Goal: Task Accomplishment & Management: Manage account settings

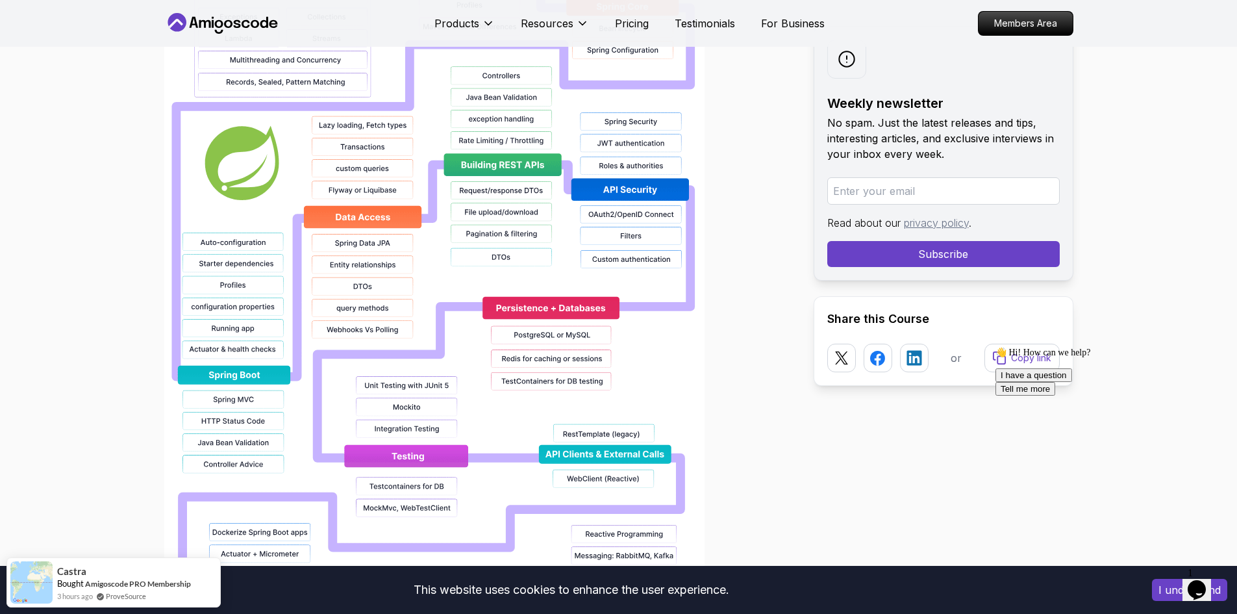
scroll to position [1104, 0]
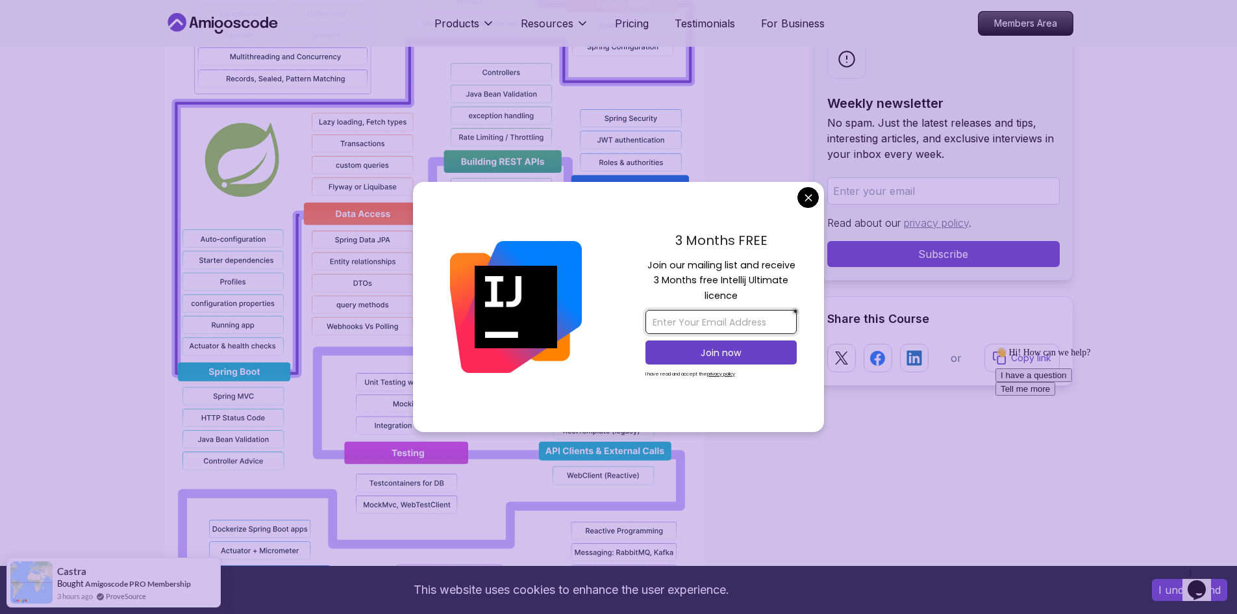
click at [701, 320] on input "email" at bounding box center [721, 322] width 151 height 24
type input "ptoalongo@msn.com"
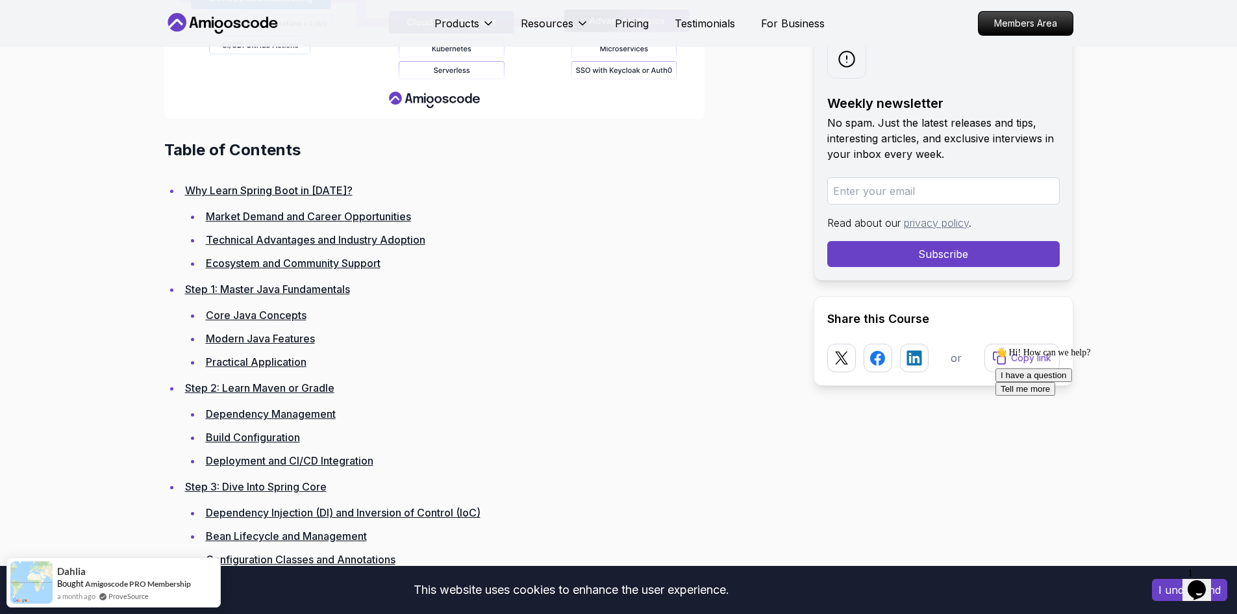
scroll to position [1689, 0]
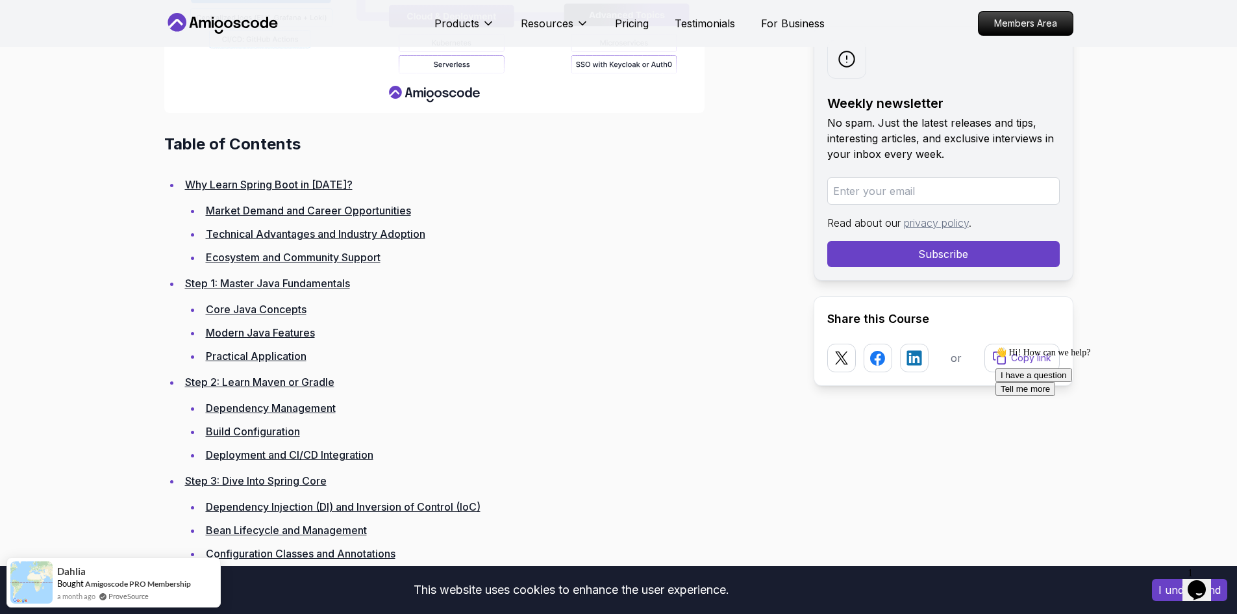
click at [201, 144] on h2 "Table of Contents" at bounding box center [478, 144] width 629 height 21
click at [300, 149] on h2 "Table of Contents" at bounding box center [478, 144] width 629 height 21
click at [199, 149] on h2 "Table of Contents" at bounding box center [478, 144] width 629 height 21
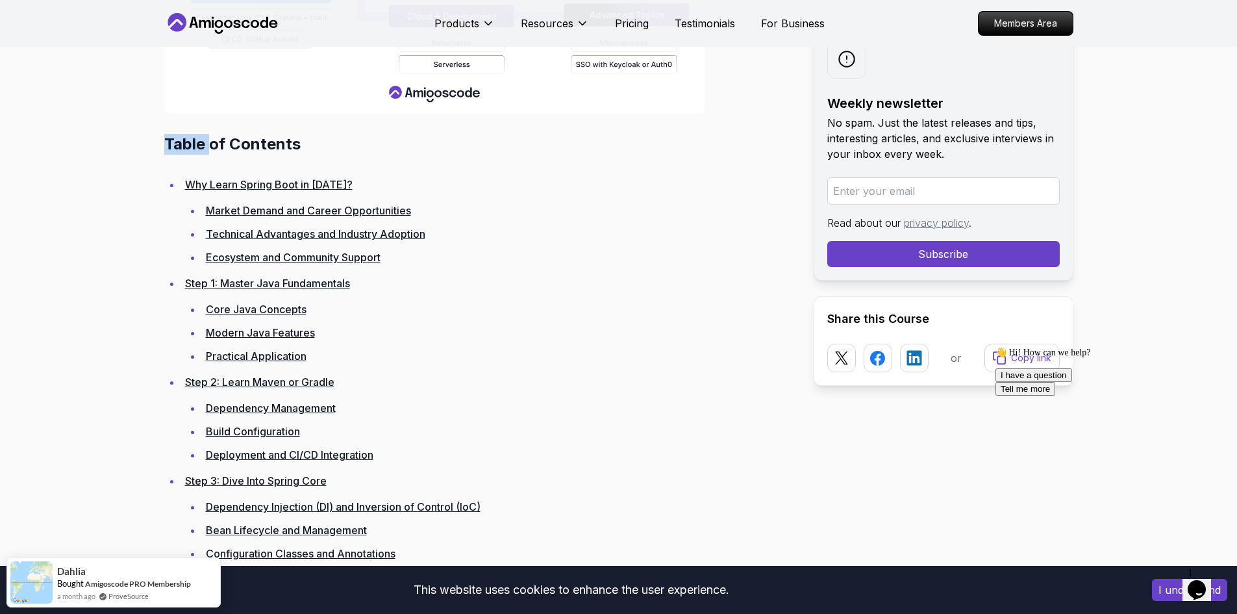
click at [199, 149] on h2 "Table of Contents" at bounding box center [478, 144] width 629 height 21
click at [370, 151] on h2 "Table of Contents" at bounding box center [478, 144] width 629 height 21
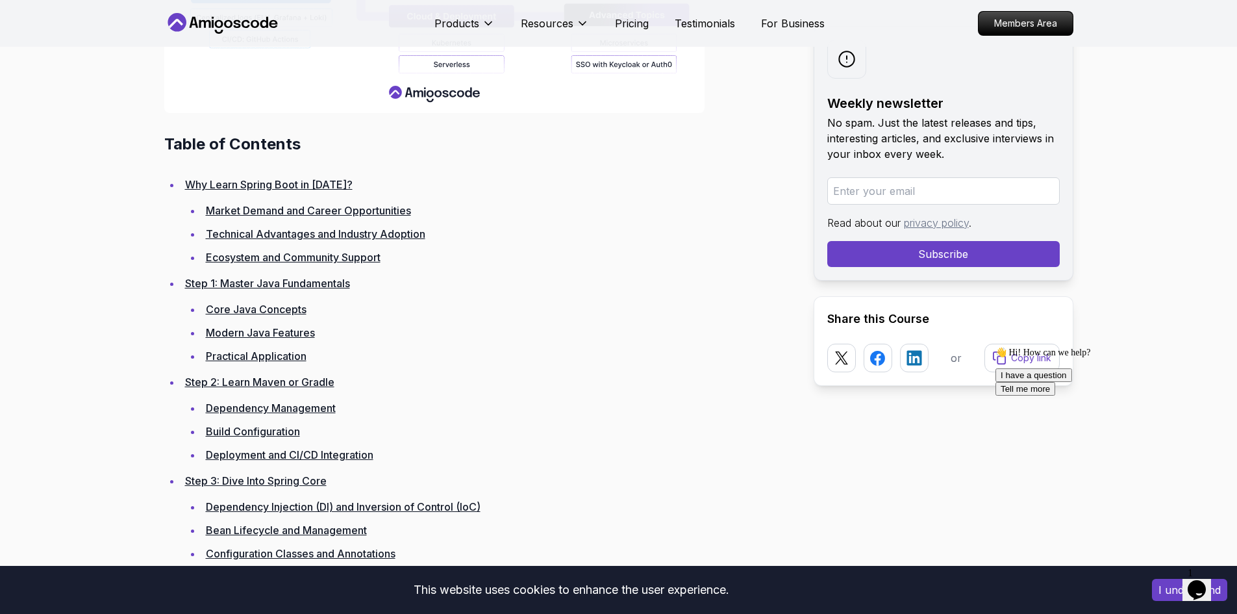
click at [565, 261] on li "Ecosystem and Community Support" at bounding box center [497, 257] width 591 height 18
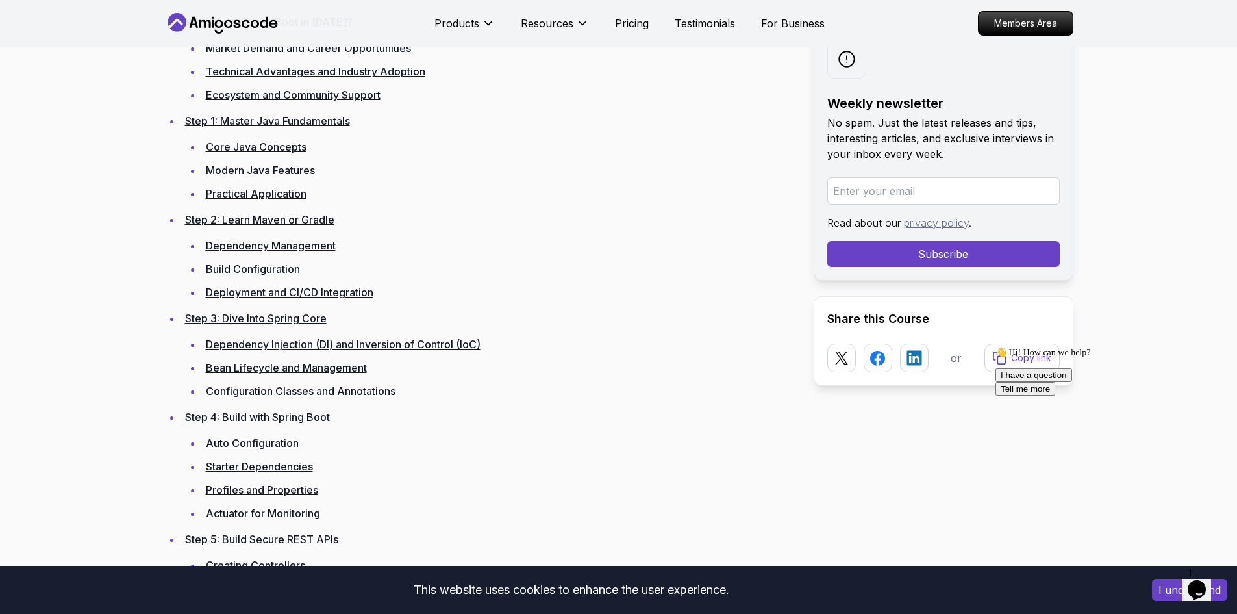
scroll to position [1884, 0]
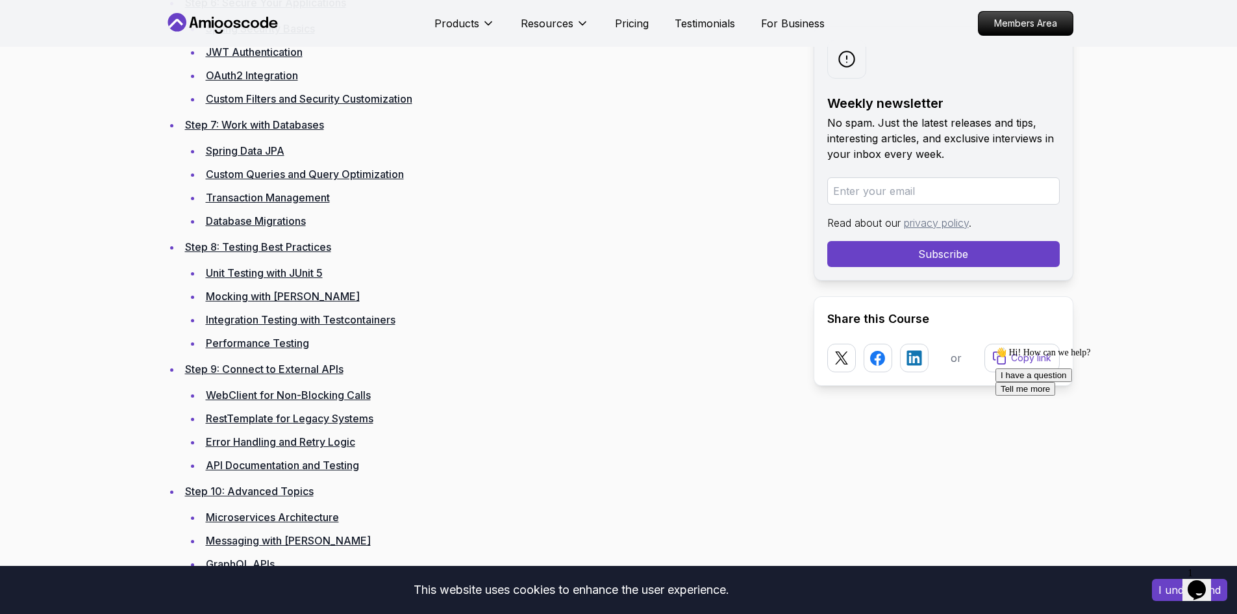
click at [264, 152] on link "Spring Data JPA" at bounding box center [245, 150] width 79 height 13
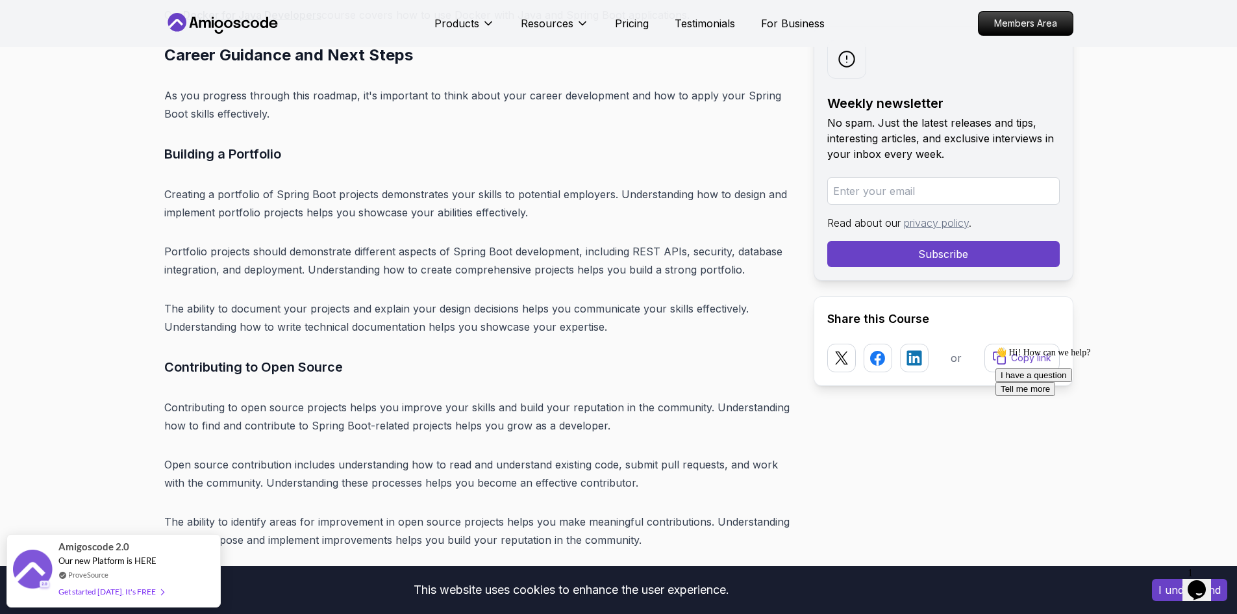
scroll to position [14778, 0]
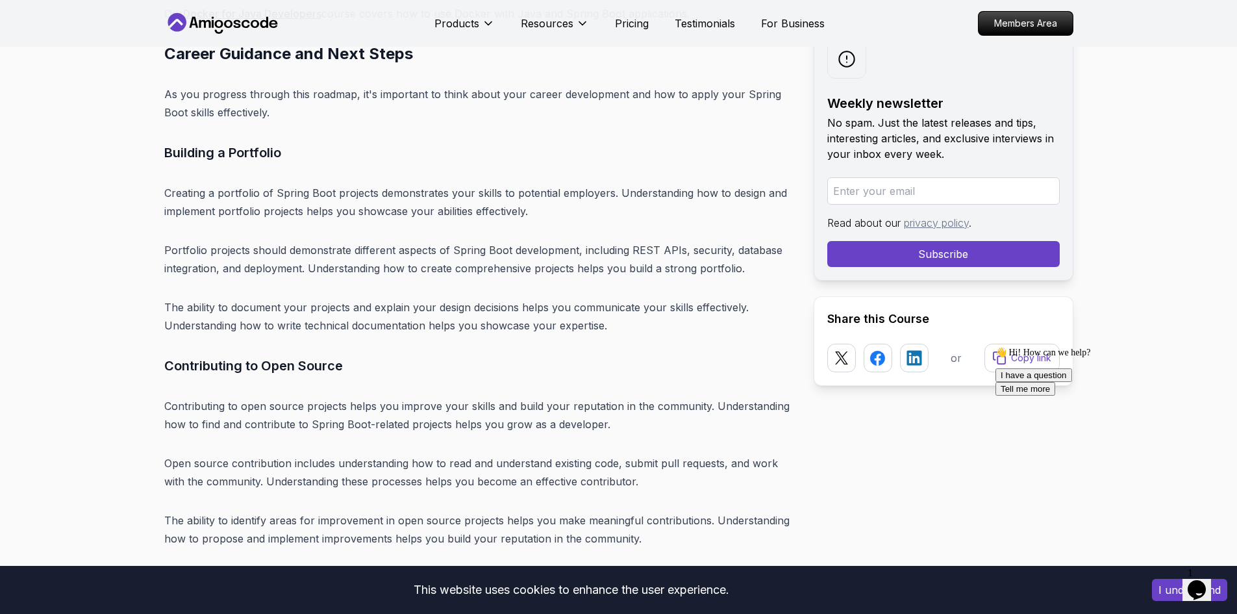
click at [1204, 583] on icon "$i18n('chat', 'chat_widget')" at bounding box center [1197, 589] width 18 height 19
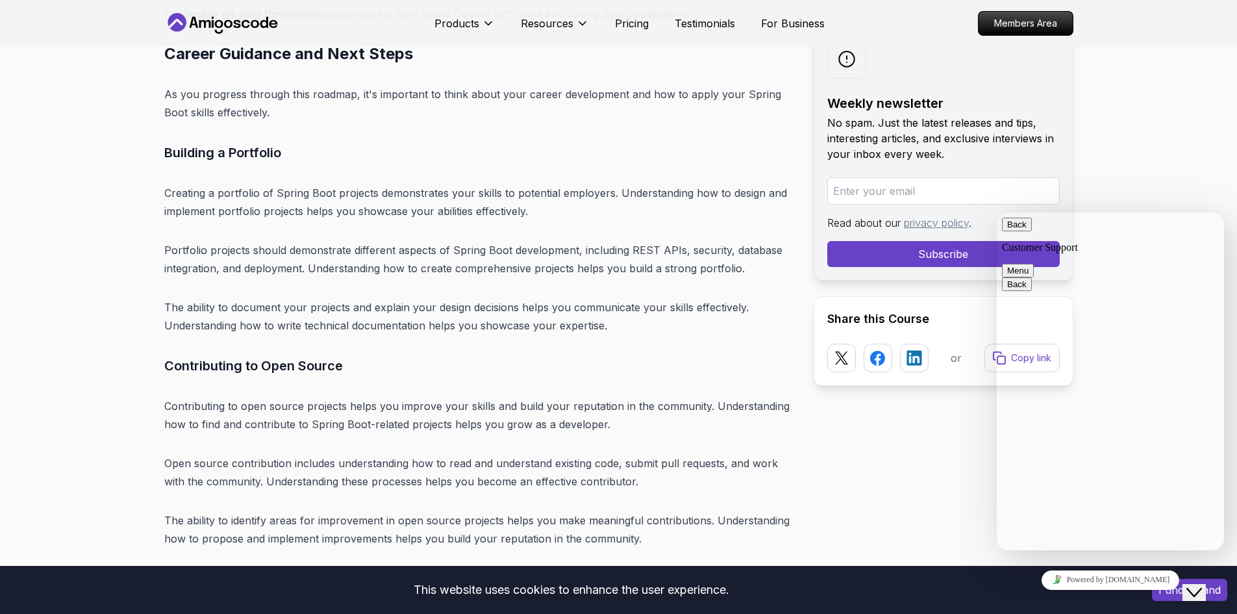
click at [1202, 585] on icon "Close Chat This icon closes the chat window." at bounding box center [1195, 593] width 16 height 16
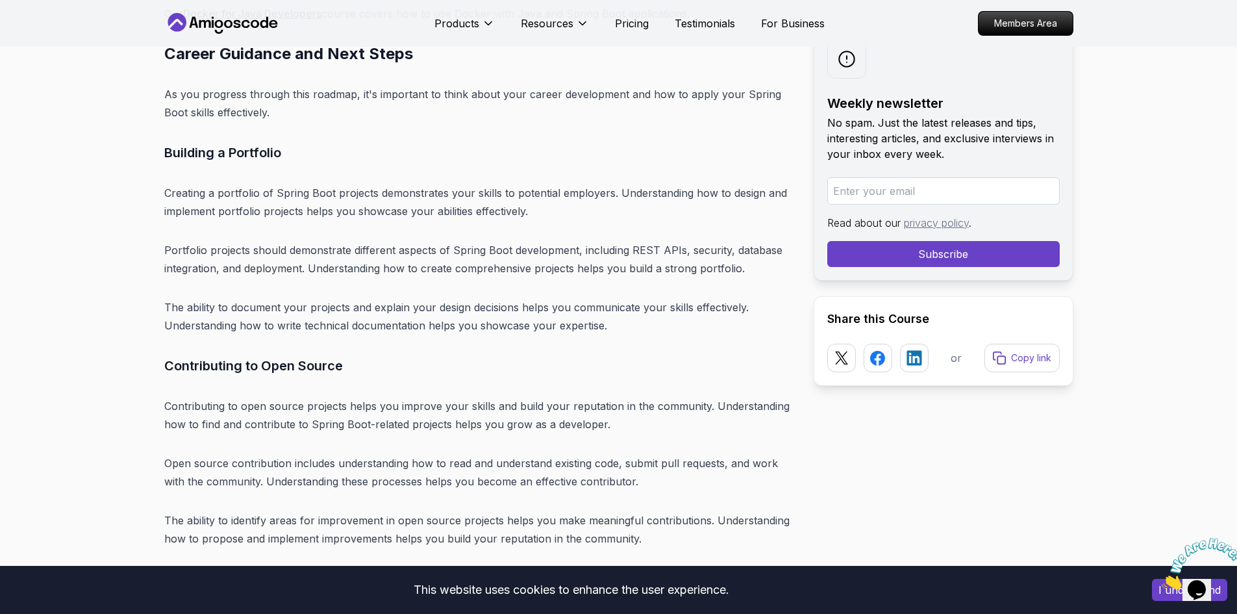
click at [850, 596] on div "This website uses cookies to enhance the user experience." at bounding box center [571, 590] width 1123 height 29
click at [1162, 580] on icon "Close" at bounding box center [1162, 585] width 0 height 11
click at [1169, 590] on button "I understand" at bounding box center [1189, 590] width 75 height 22
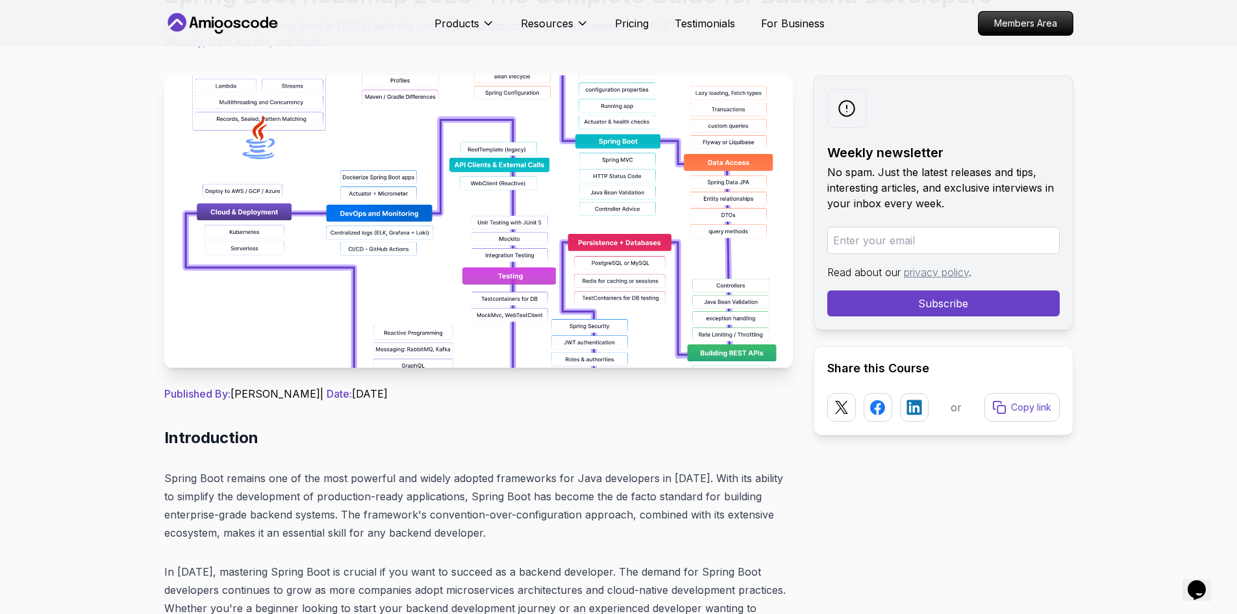
scroll to position [0, 0]
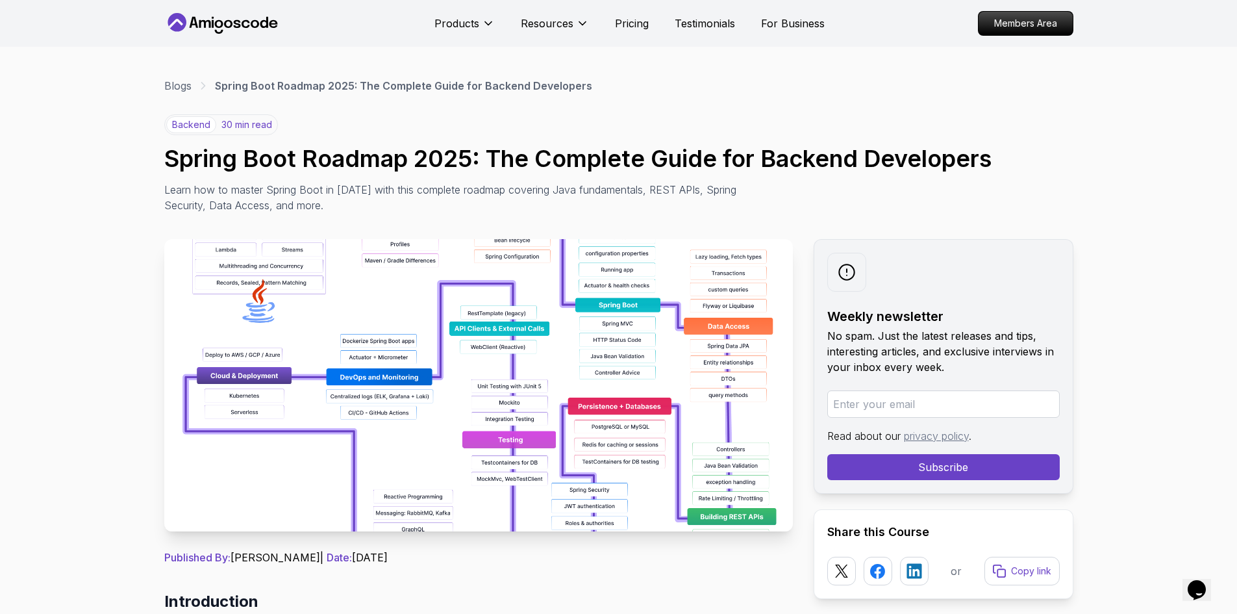
click at [443, 334] on img at bounding box center [478, 385] width 629 height 292
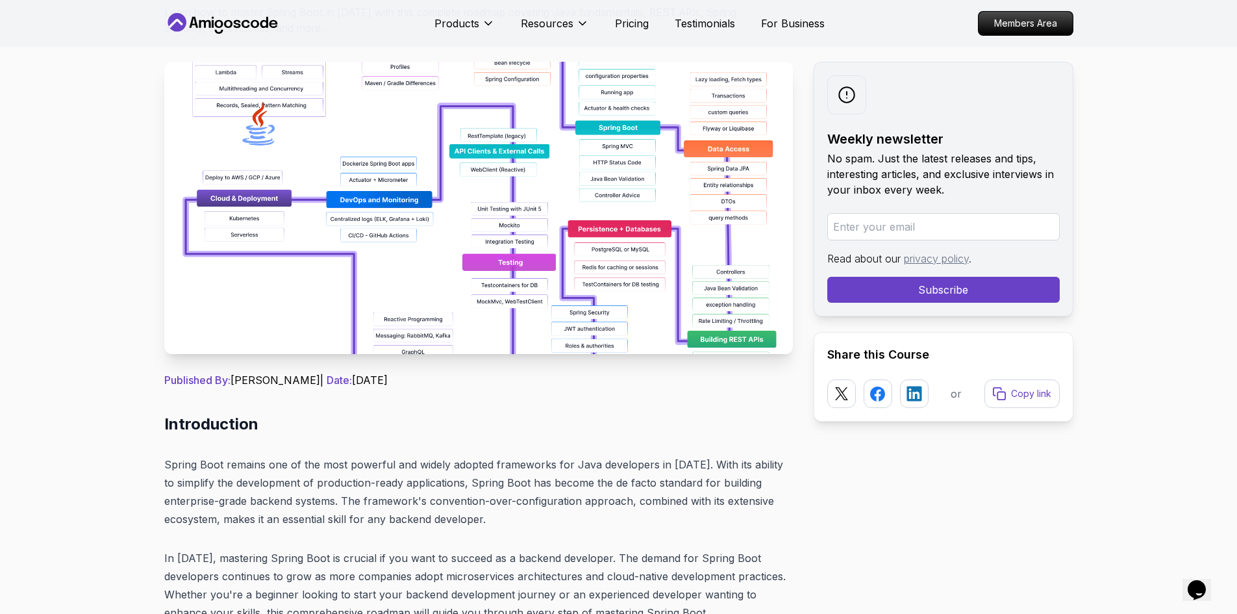
scroll to position [195, 0]
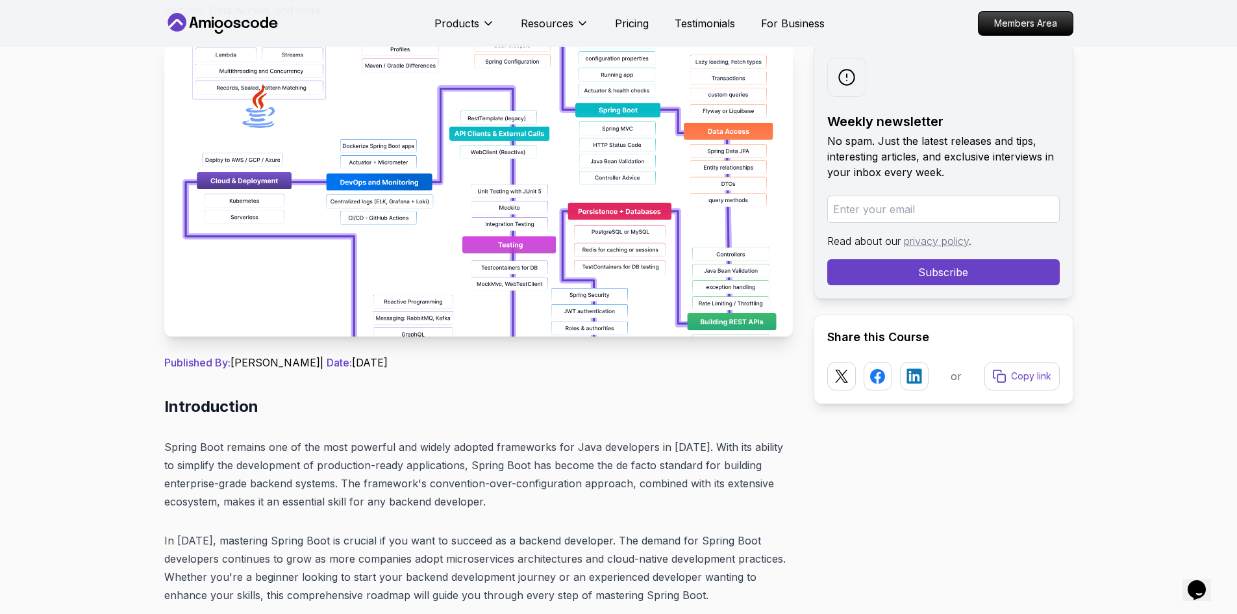
click at [416, 234] on img at bounding box center [478, 190] width 629 height 292
click at [449, 191] on img at bounding box center [478, 190] width 629 height 292
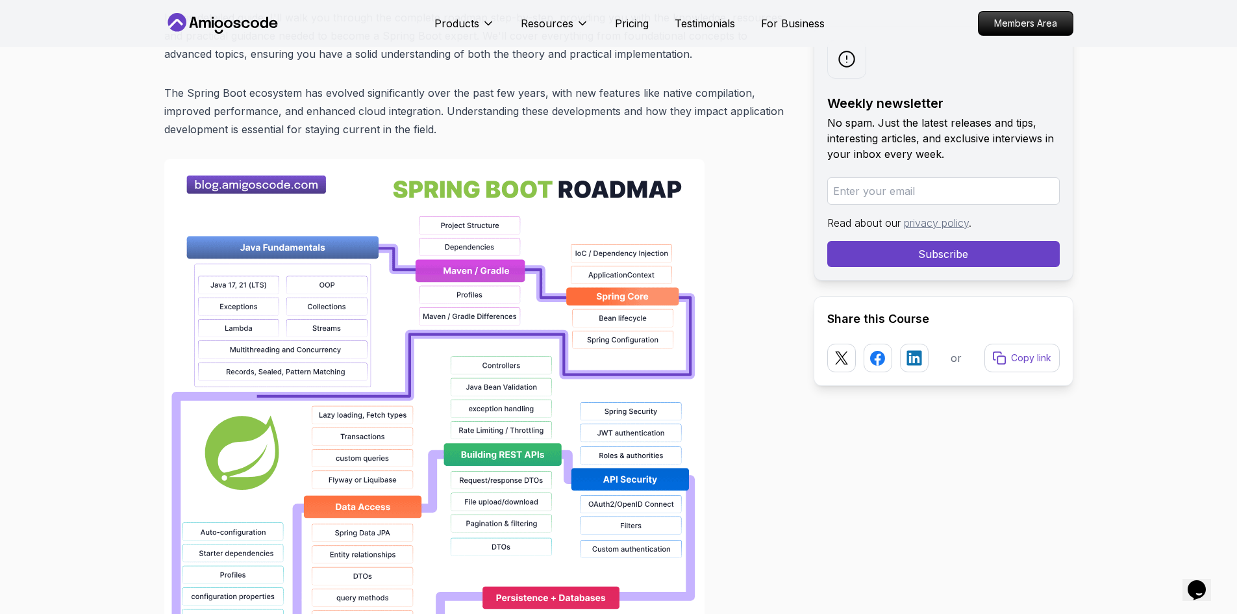
scroll to position [844, 0]
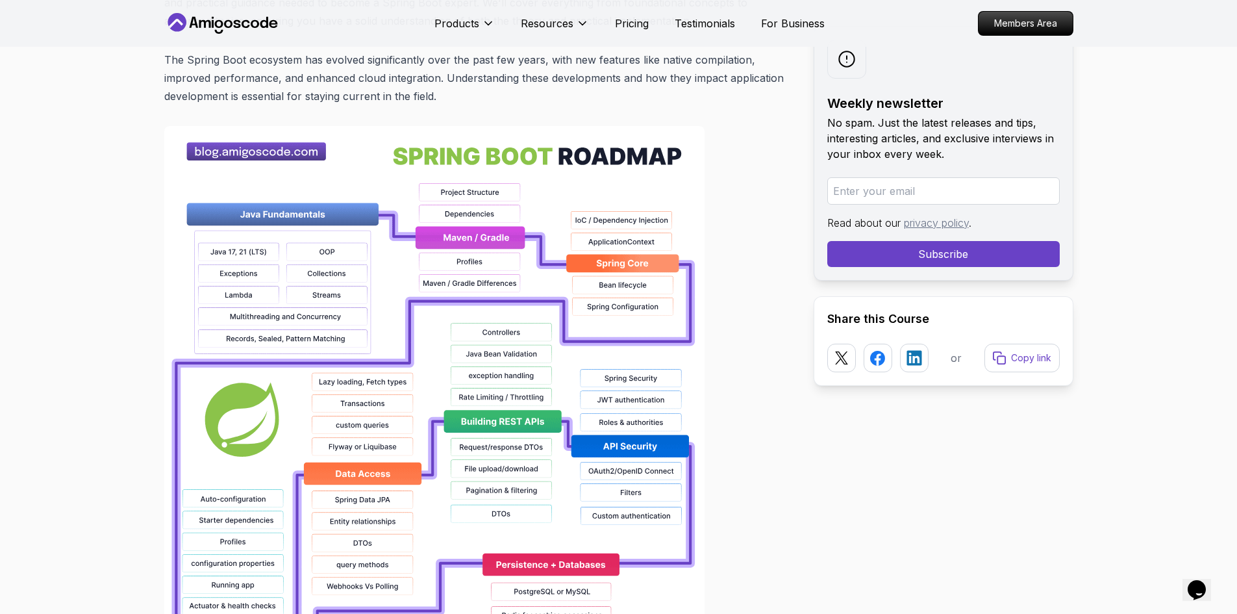
click at [255, 150] on img at bounding box center [434, 541] width 540 height 831
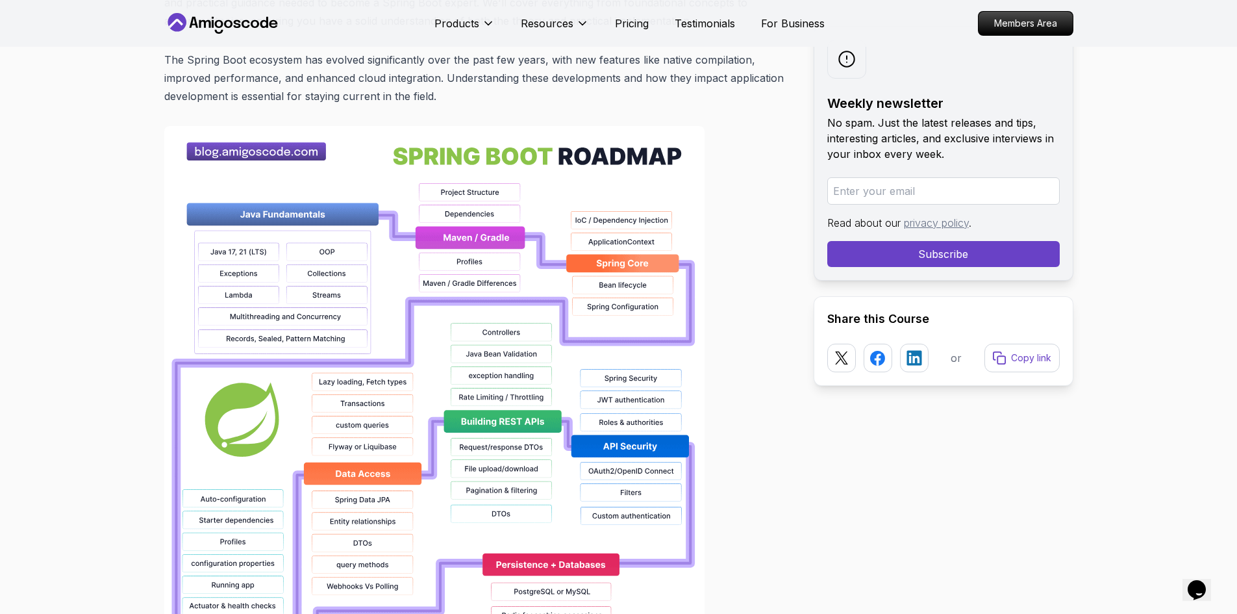
click at [496, 241] on img at bounding box center [434, 541] width 540 height 831
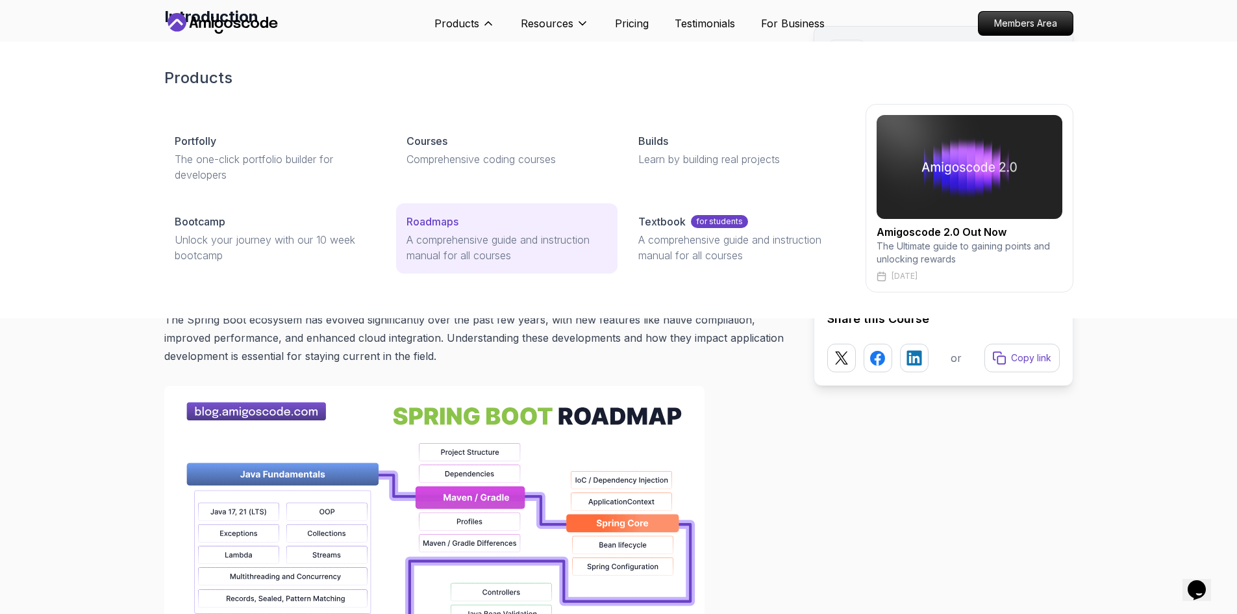
click at [455, 234] on p "A comprehensive guide and instruction manual for all courses" at bounding box center [507, 247] width 201 height 31
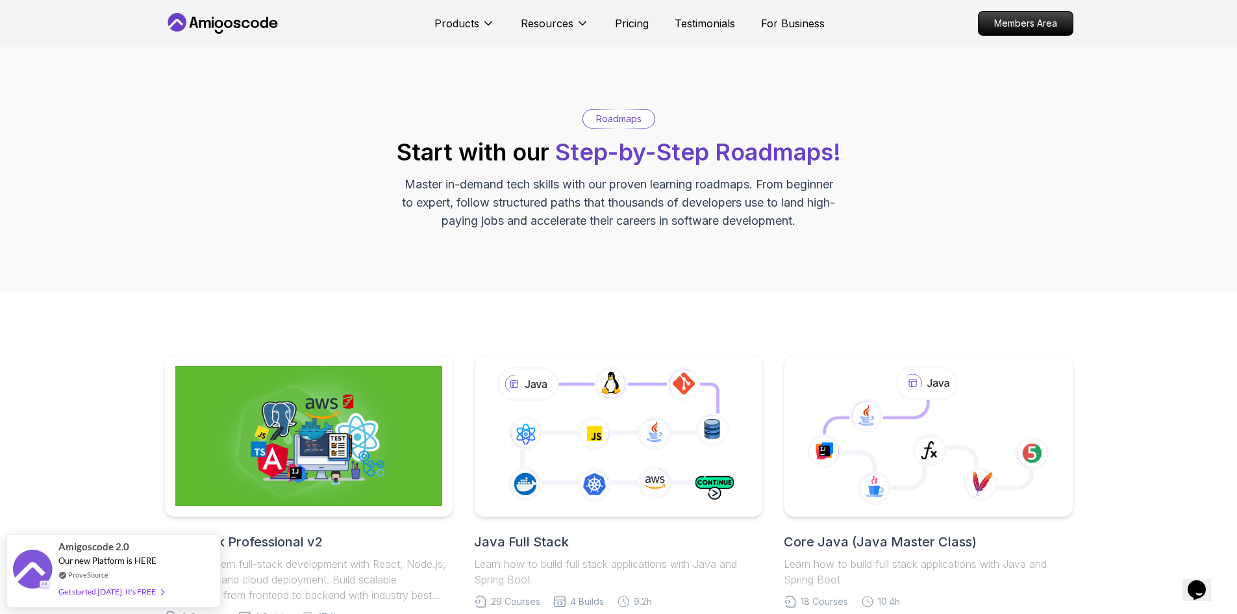
click at [676, 157] on span "Step-by-Step Roadmaps!" at bounding box center [698, 152] width 286 height 29
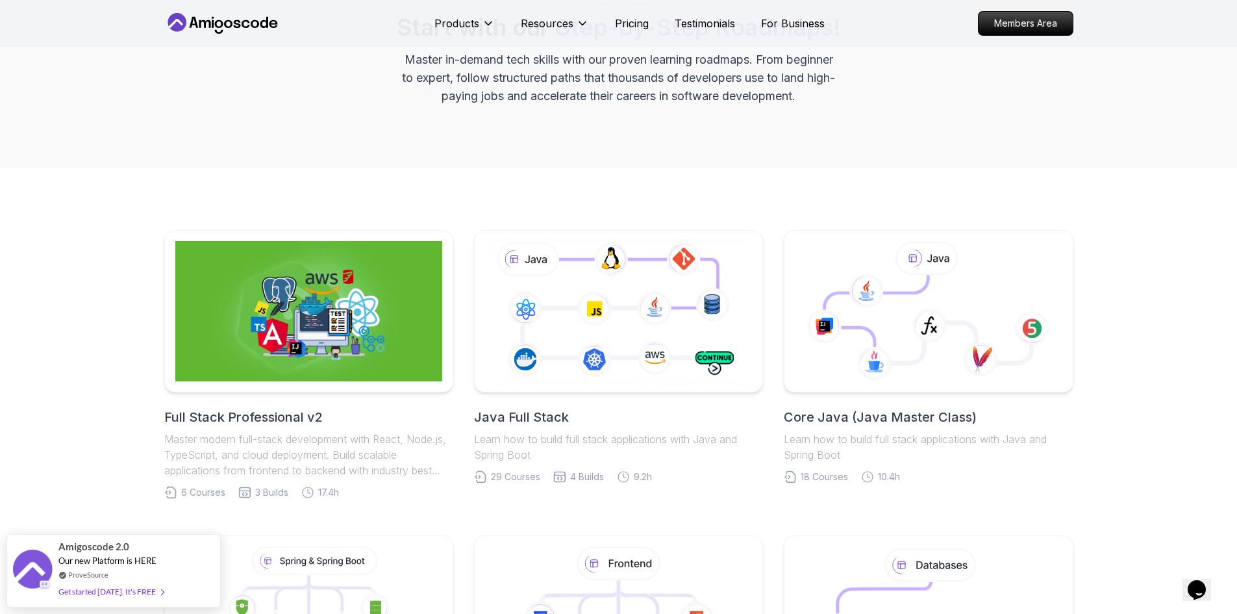
scroll to position [130, 0]
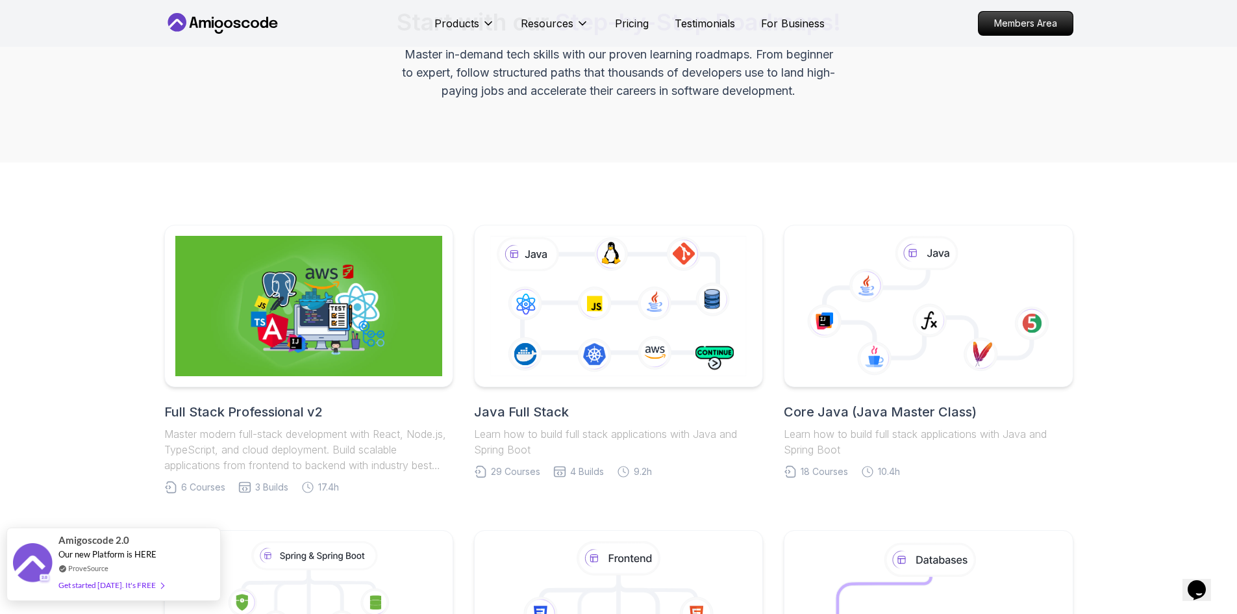
click at [118, 585] on div "Get started [DATE]. It's FREE" at bounding box center [110, 584] width 105 height 15
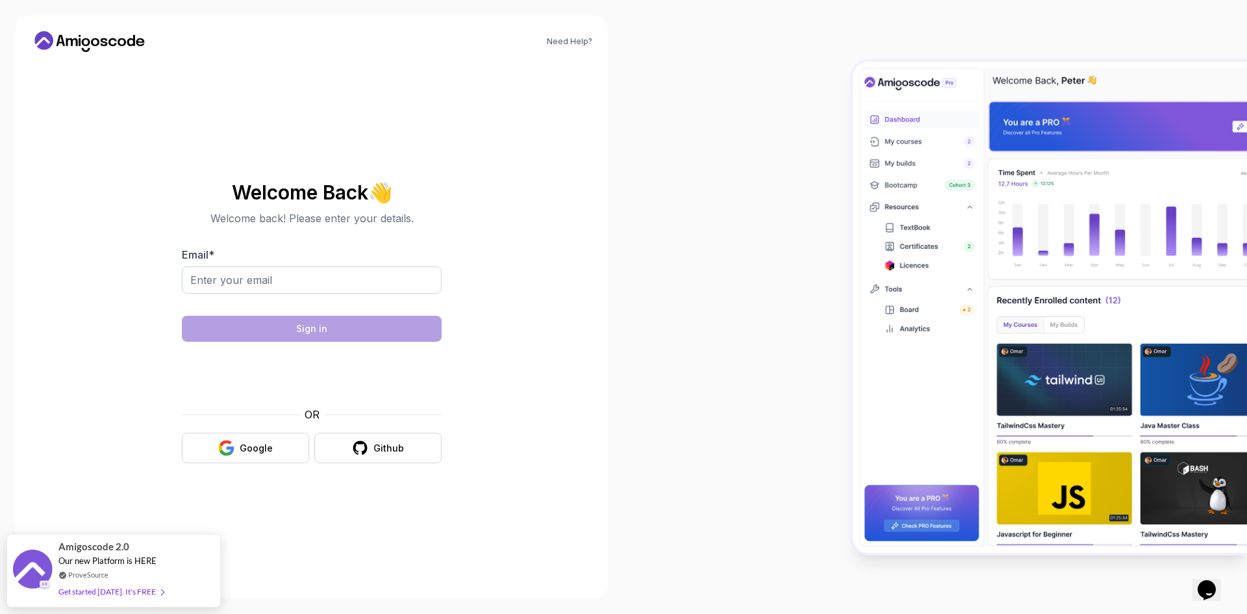
click at [1166, 71] on img at bounding box center [1050, 307] width 394 height 491
click at [715, 116] on div at bounding box center [936, 307] width 624 height 614
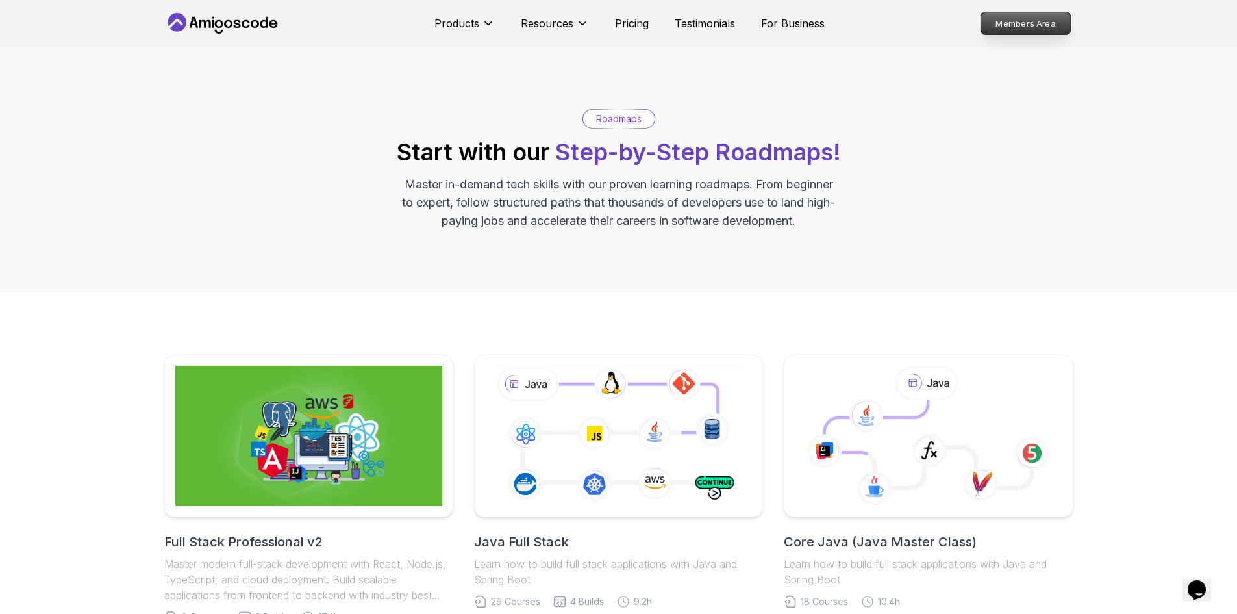
click at [1033, 23] on p "Members Area" at bounding box center [1026, 23] width 90 height 22
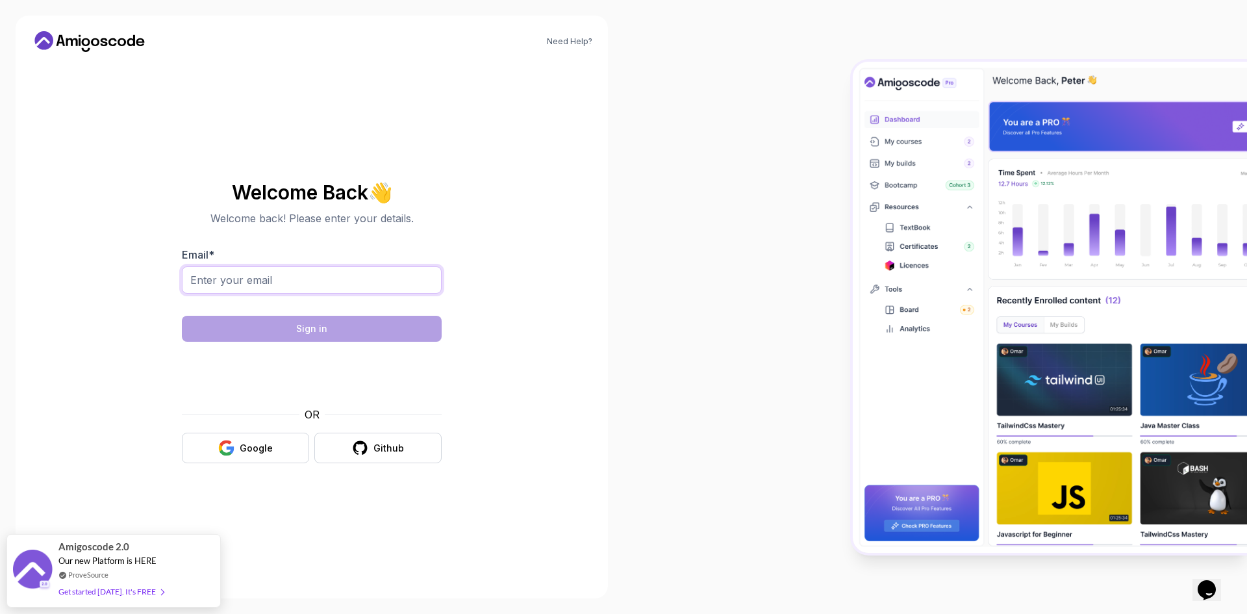
click at [227, 286] on input "Email *" at bounding box center [312, 279] width 260 height 27
type input "[EMAIL_ADDRESS][DOMAIN_NAME]"
click at [249, 450] on div "Google" at bounding box center [256, 448] width 33 height 13
click at [279, 285] on input "Email *" at bounding box center [312, 279] width 260 height 27
type input "[EMAIL_ADDRESS][DOMAIN_NAME]"
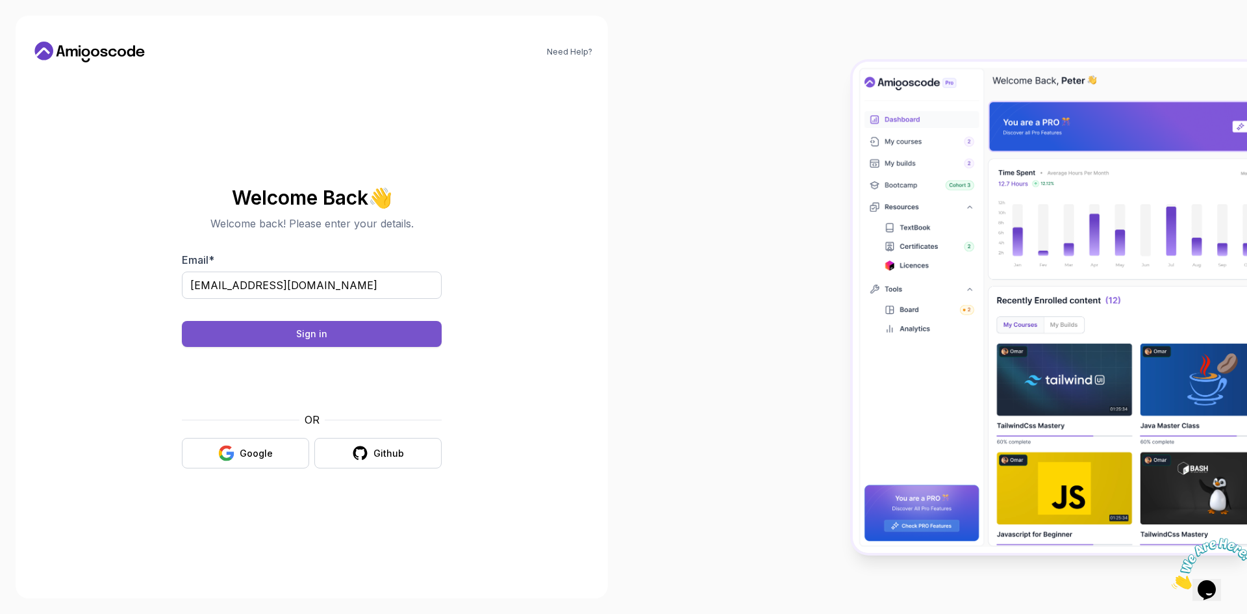
click at [308, 333] on div "Sign in" at bounding box center [311, 333] width 31 height 13
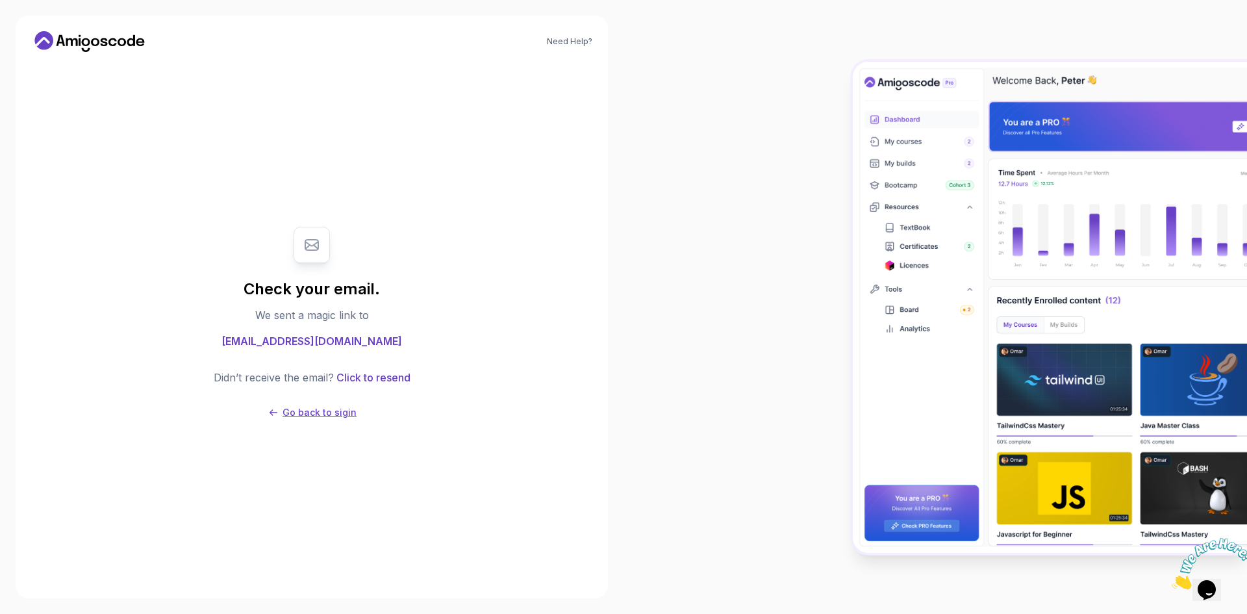
click at [327, 412] on p "Go back to sigin" at bounding box center [320, 412] width 74 height 13
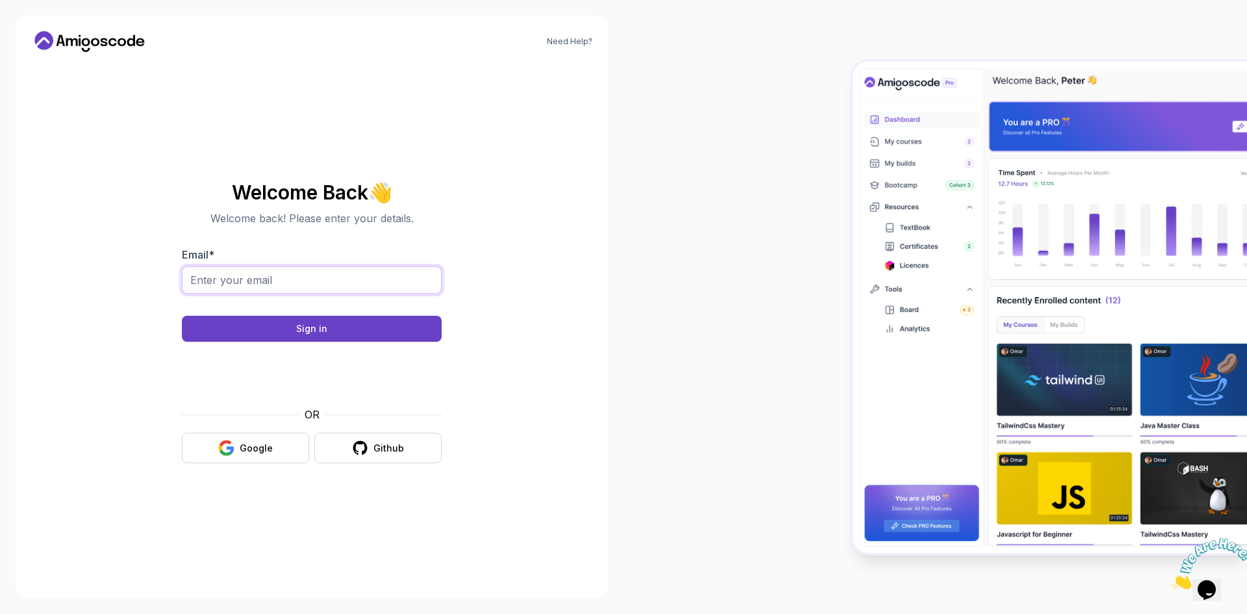
click at [231, 281] on input "Email *" at bounding box center [312, 279] width 260 height 27
type input "[EMAIL_ADDRESS][DOMAIN_NAME]"
click at [328, 331] on button "Sign in" at bounding box center [312, 329] width 260 height 26
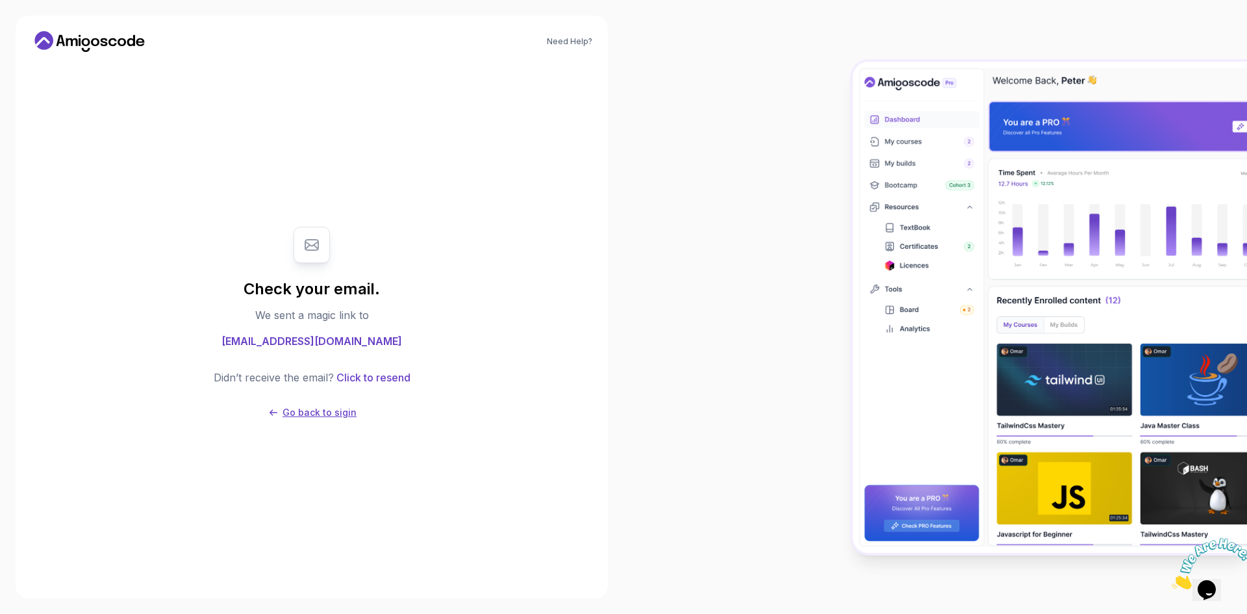
click at [327, 416] on p "Go back to sigin" at bounding box center [320, 412] width 74 height 13
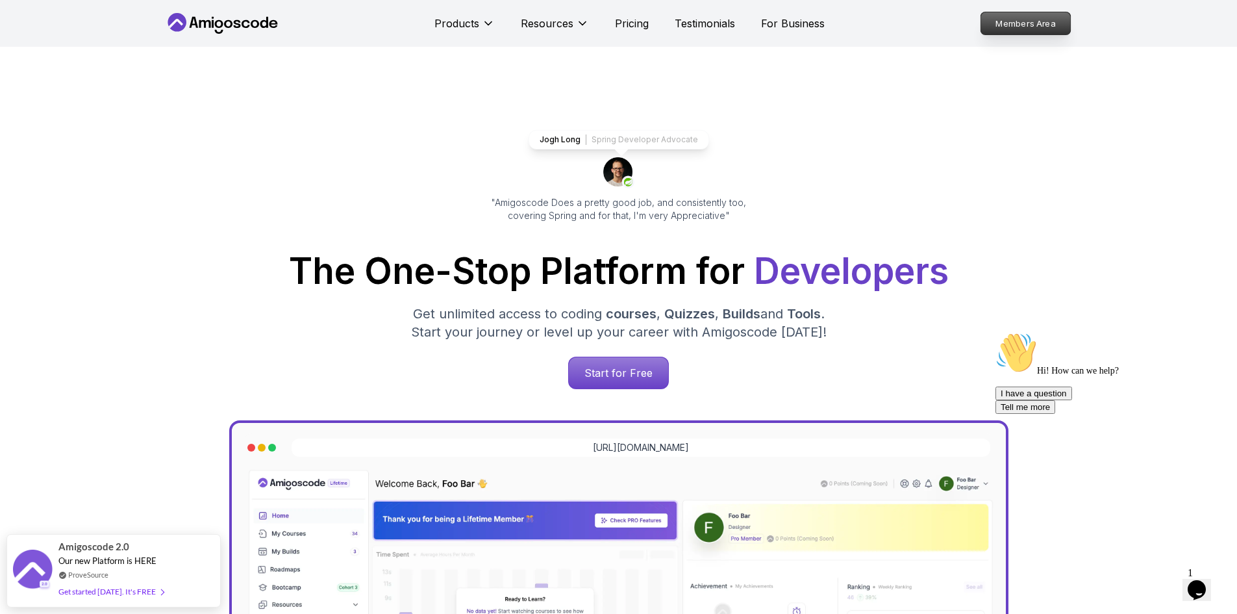
click at [1019, 29] on p "Members Area" at bounding box center [1026, 23] width 90 height 22
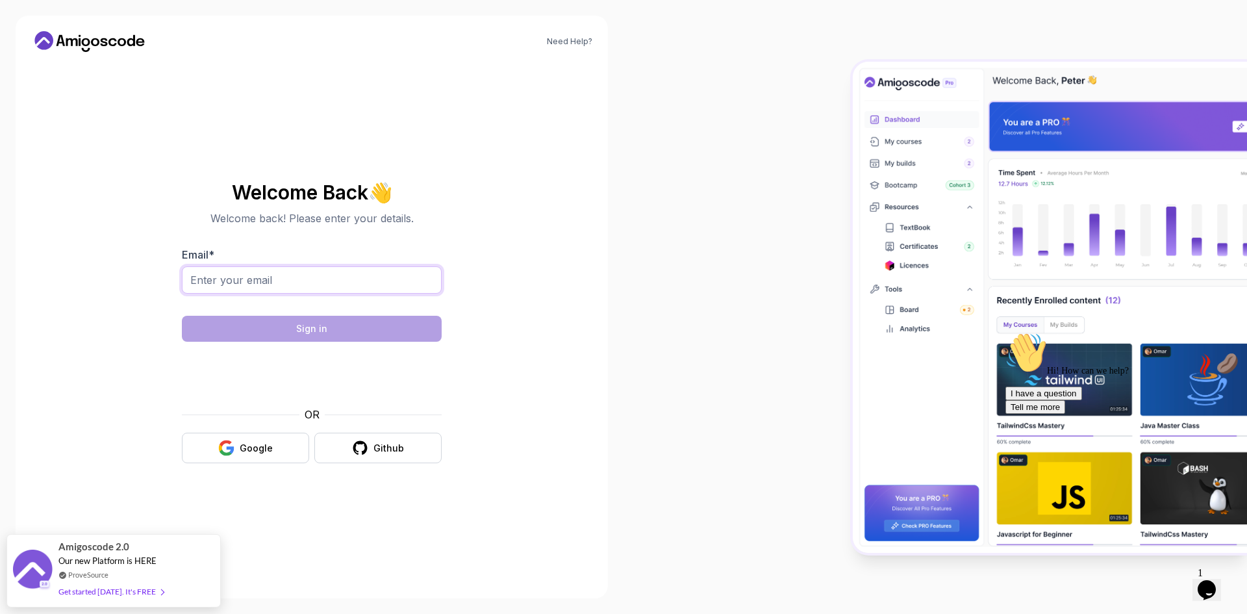
click at [253, 285] on input "Email *" at bounding box center [312, 279] width 260 height 27
type input "[EMAIL_ADDRESS][DOMAIN_NAME]"
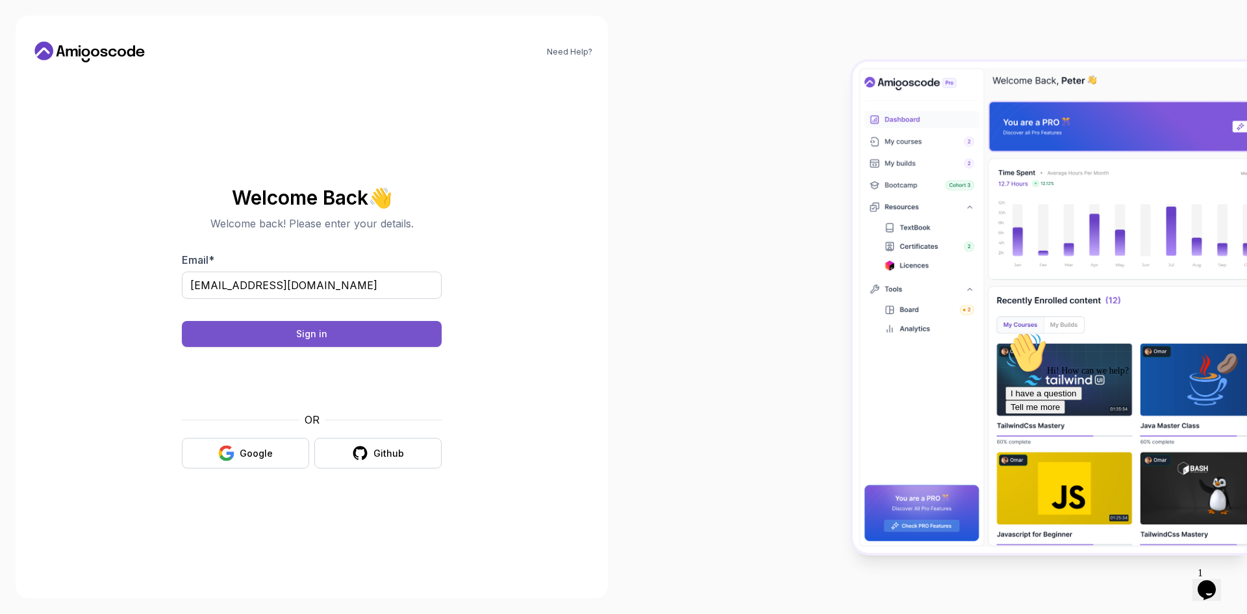
click at [328, 336] on button "Sign in" at bounding box center [312, 334] width 260 height 26
